Goal: Task Accomplishment & Management: Use online tool/utility

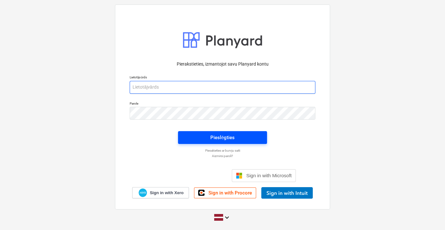
type input "[EMAIL_ADDRESS][PERSON_NAME][DOMAIN_NAME]"
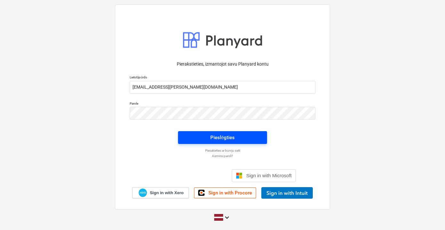
click at [241, 139] on span "Pieslēgties" at bounding box center [223, 137] width 74 height 8
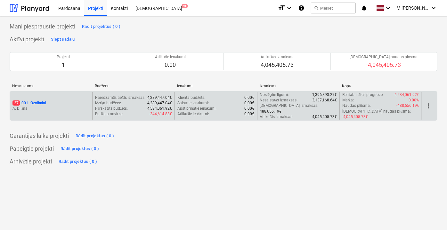
click at [74, 93] on div "27 001 - Ozolkalni A. Dilāns" at bounding box center [51, 106] width 82 height 28
click at [128, 111] on div "Budžeta novirze : -244,614.88€" at bounding box center [133, 113] width 77 height 5
click at [41, 100] on p "27 001 - Ozolkalni" at bounding box center [29, 102] width 34 height 5
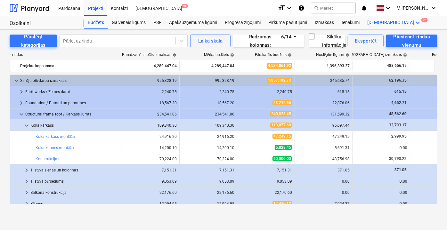
click at [377, 22] on div "Vairāk keyboard_arrow_down 9+" at bounding box center [394, 22] width 62 height 13
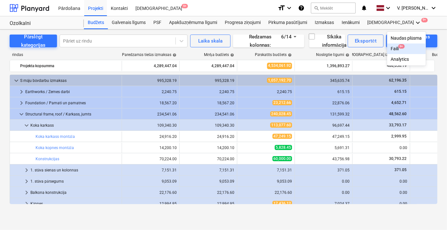
click at [398, 47] on span "9+" at bounding box center [401, 46] width 6 height 4
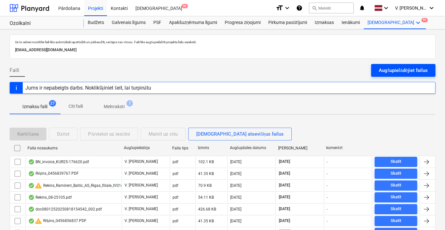
click at [385, 71] on div "Augšupielādējiet failus" at bounding box center [402, 70] width 49 height 8
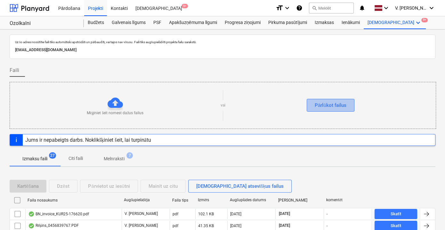
click at [345, 107] on div "Pārlūkot failus" at bounding box center [330, 105] width 32 height 8
click at [338, 103] on div "Pārlūkot failus" at bounding box center [330, 105] width 32 height 8
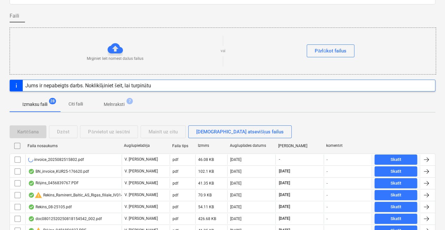
scroll to position [58, 0]
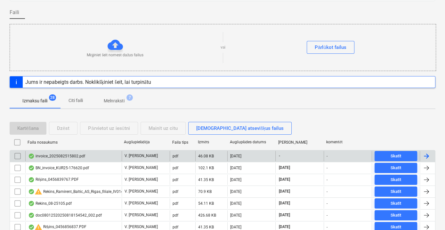
click at [105, 157] on div "invoice_2025082515802.pdf" at bounding box center [73, 156] width 96 height 10
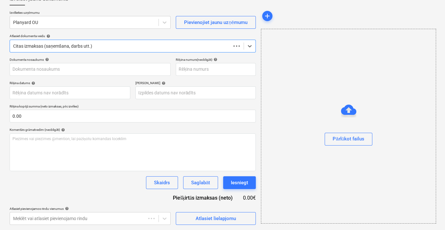
scroll to position [42, 0]
type input "2025082515802"
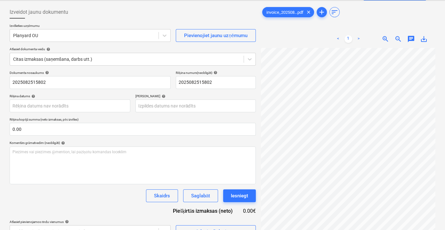
scroll to position [0, 20]
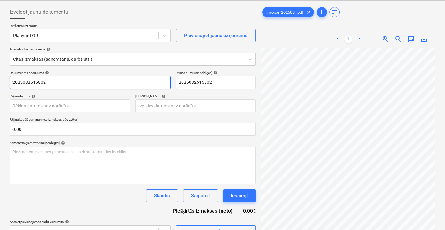
click at [12, 82] on input "2025082515802" at bounding box center [90, 82] width 161 height 13
type input "Invoice Nr. 2025082515802"
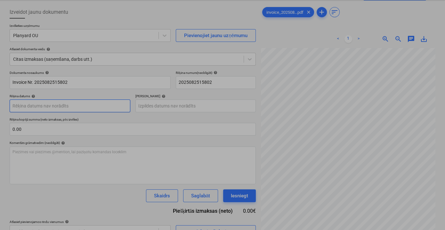
click at [65, 106] on body "Pārdošana Projekti Kontakti Iesūtne 9+ format_size keyboard_arrow_down help sea…" at bounding box center [222, 86] width 445 height 230
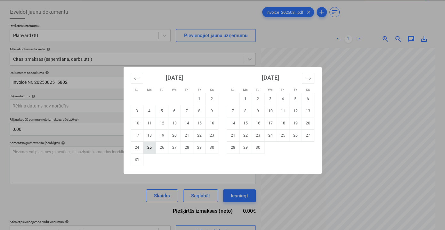
click at [152, 147] on td "25" at bounding box center [149, 147] width 12 height 12
type input "[DATE]"
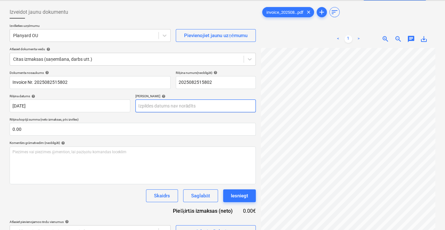
click at [184, 108] on body "Pārdošana Projekti Kontakti Iesūtne 9+ format_size keyboard_arrow_down help sea…" at bounding box center [222, 86] width 445 height 230
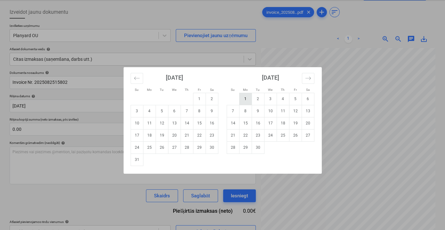
click at [241, 97] on td "1" at bounding box center [245, 99] width 12 height 12
type input "[DATE]"
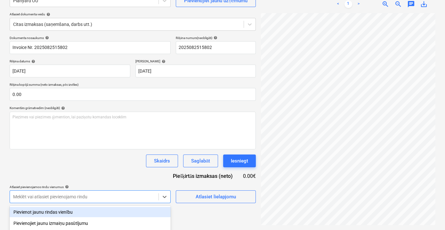
scroll to position [136, 0]
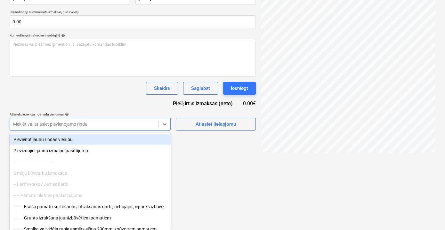
click at [95, 107] on div "Dokumenta nosaukums help Invoice Nr. 2025082515802 Rēķina numurs (neobligāti) h…" at bounding box center [133, 46] width 246 height 167
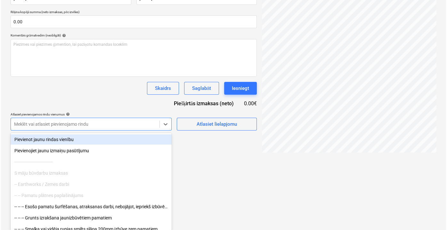
scroll to position [64, 0]
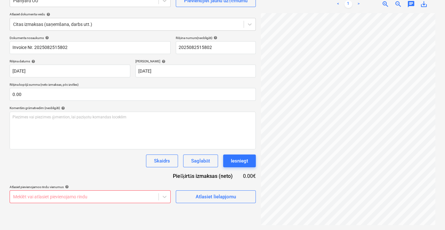
click at [223, 189] on div "Atlasiet lielapjomu" at bounding box center [216, 194] width 80 height 18
click at [220, 198] on div "Atlasiet lielapjomu" at bounding box center [215, 197] width 40 height 8
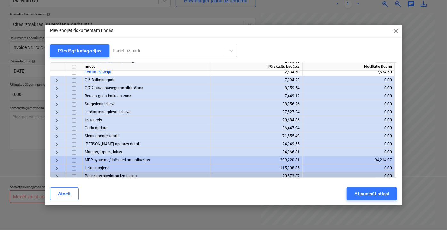
scroll to position [869, 0]
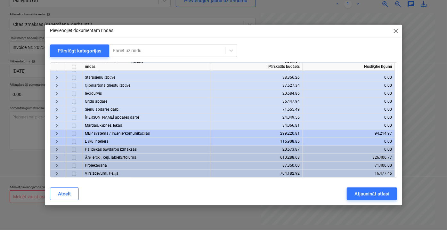
click at [56, 174] on span "keyboard_arrow_right" at bounding box center [57, 174] width 8 height 8
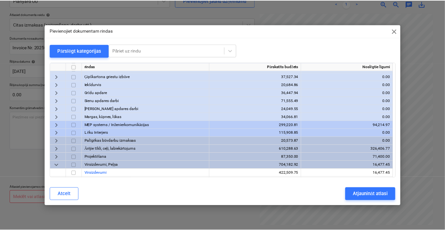
scroll to position [885, 0]
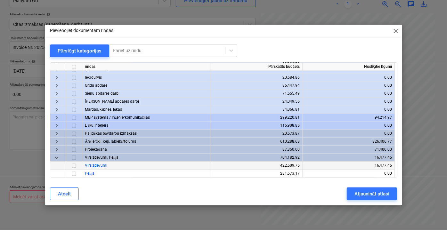
click at [76, 166] on input "checkbox" at bounding box center [74, 166] width 8 height 8
click at [366, 194] on div "Atjaunināt atlasi" at bounding box center [371, 194] width 35 height 8
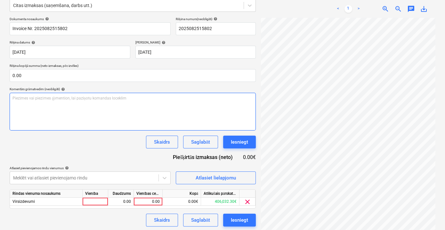
scroll to position [84, 0]
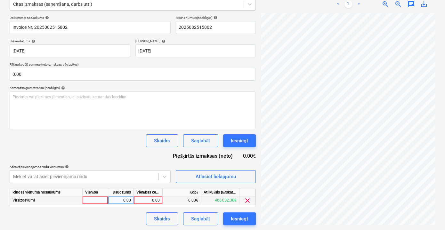
click at [148, 197] on div "0.00" at bounding box center [147, 200] width 23 height 8
type input "340"
click at [123, 149] on div "Dokumenta nosaukums help Invoice Nr. 2025082515802 Rēķina numurs (neobligāti) h…" at bounding box center [133, 121] width 246 height 210
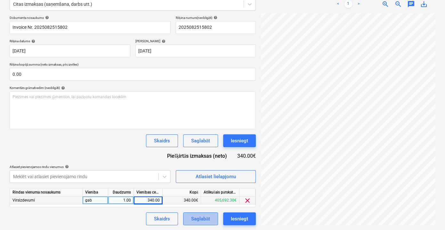
click at [196, 216] on div "Saglabāt" at bounding box center [200, 219] width 19 height 8
